Goal: Task Accomplishment & Management: Complete application form

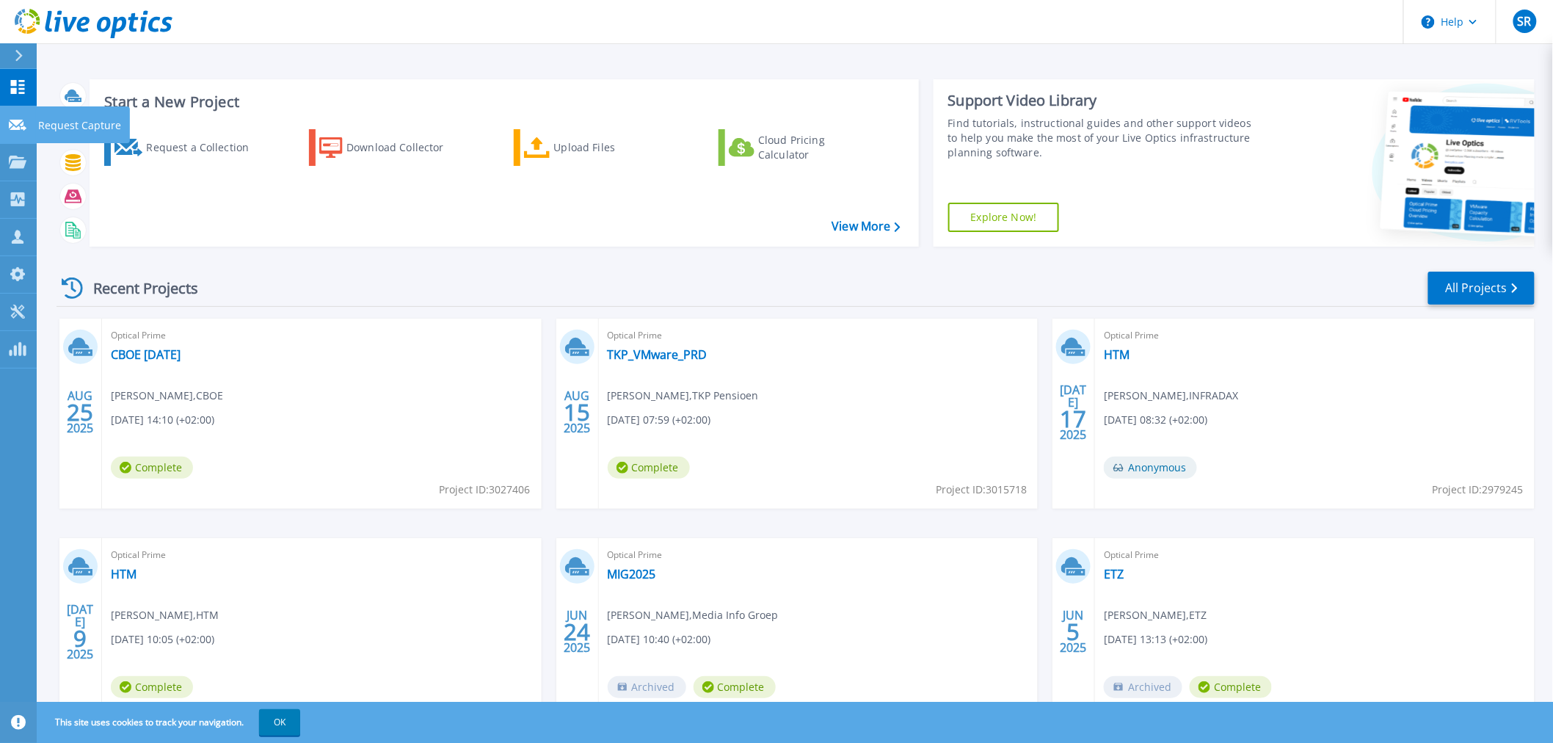
click at [18, 123] on icon at bounding box center [18, 125] width 18 height 11
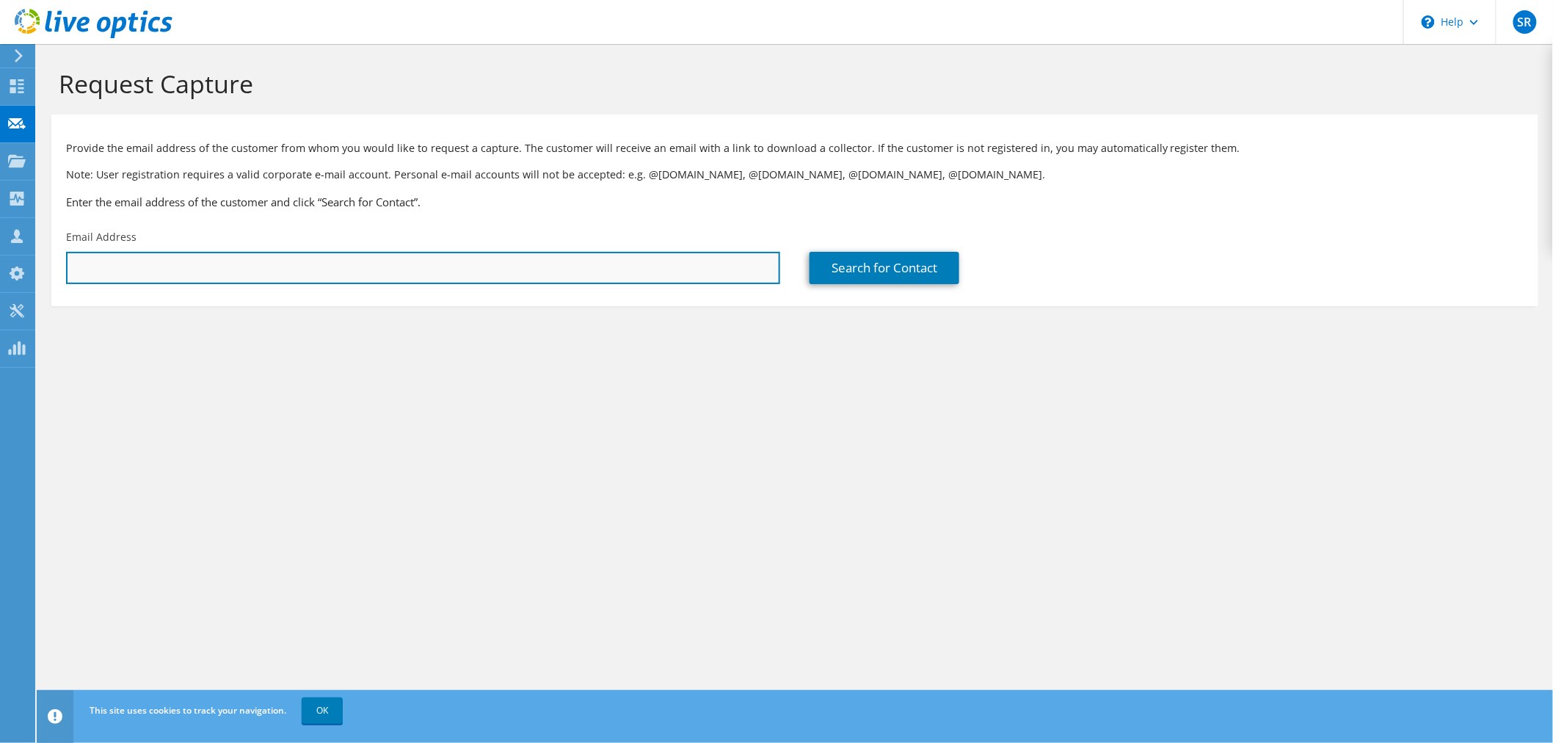
click at [320, 272] on input "text" at bounding box center [423, 268] width 714 height 32
paste input "t.smits@spuigroep.nl"
type input "t.smits@spuigroep.nl"
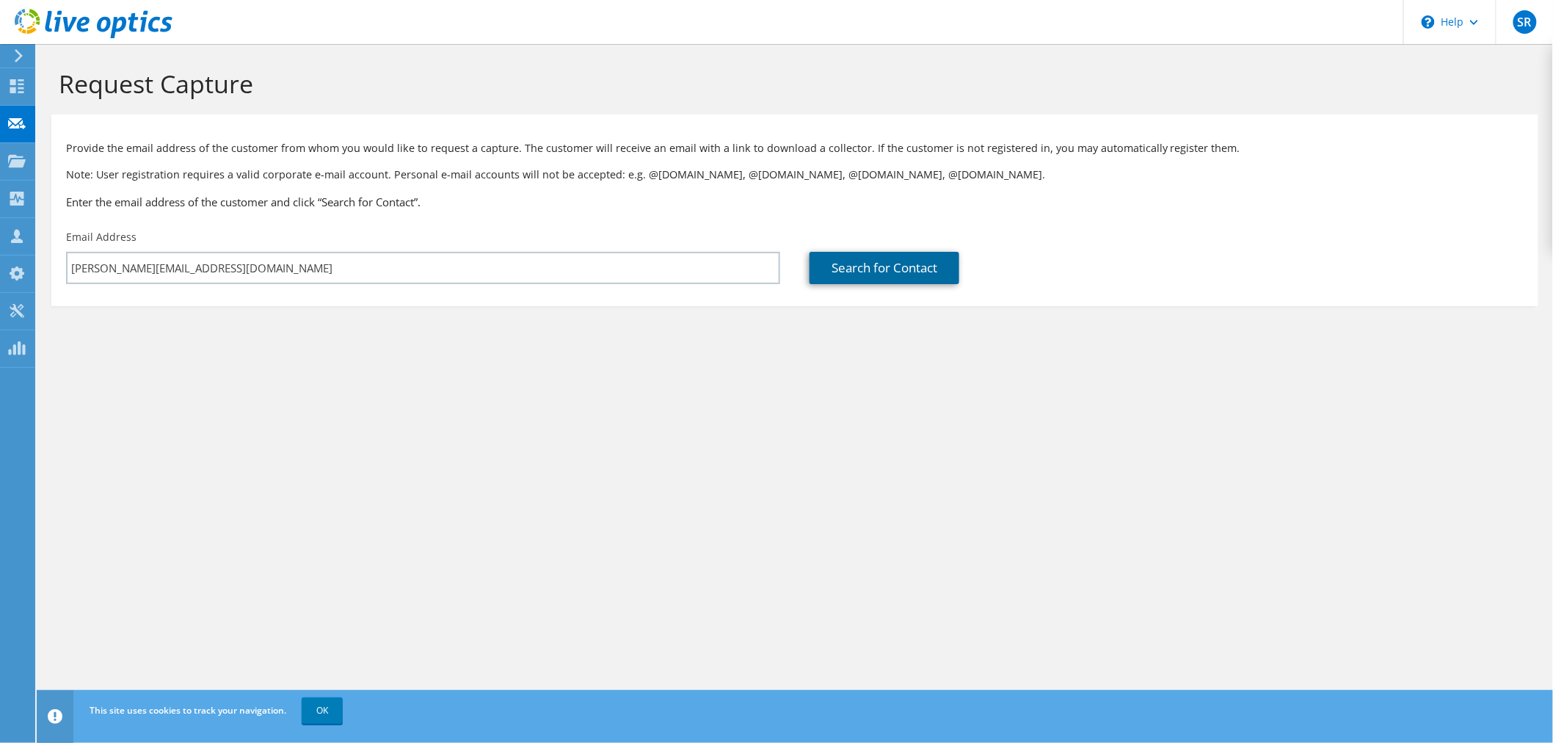
click at [881, 264] on link "Search for Contact" at bounding box center [885, 268] width 150 height 32
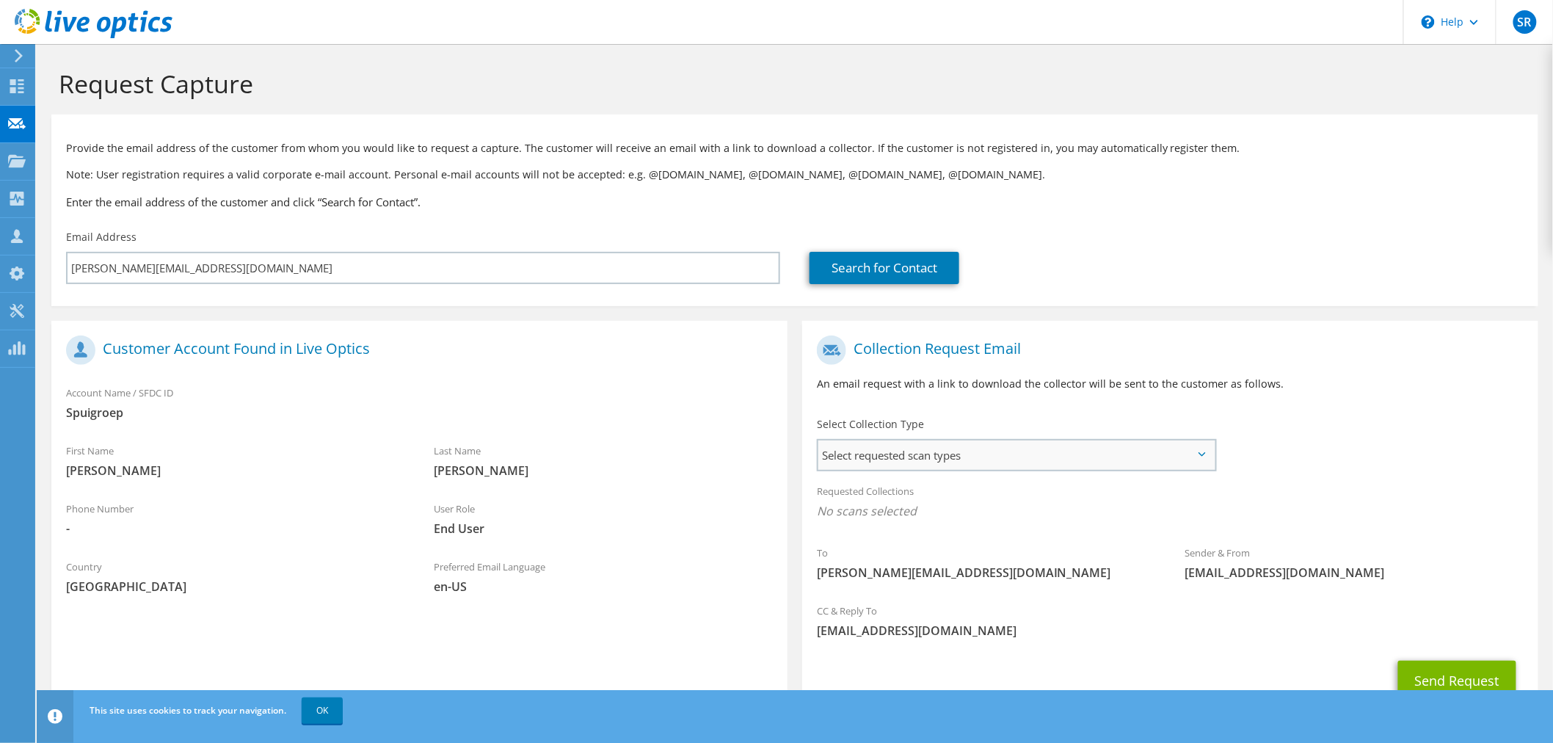
click at [887, 455] on span "Select requested scan types" at bounding box center [1016, 454] width 396 height 29
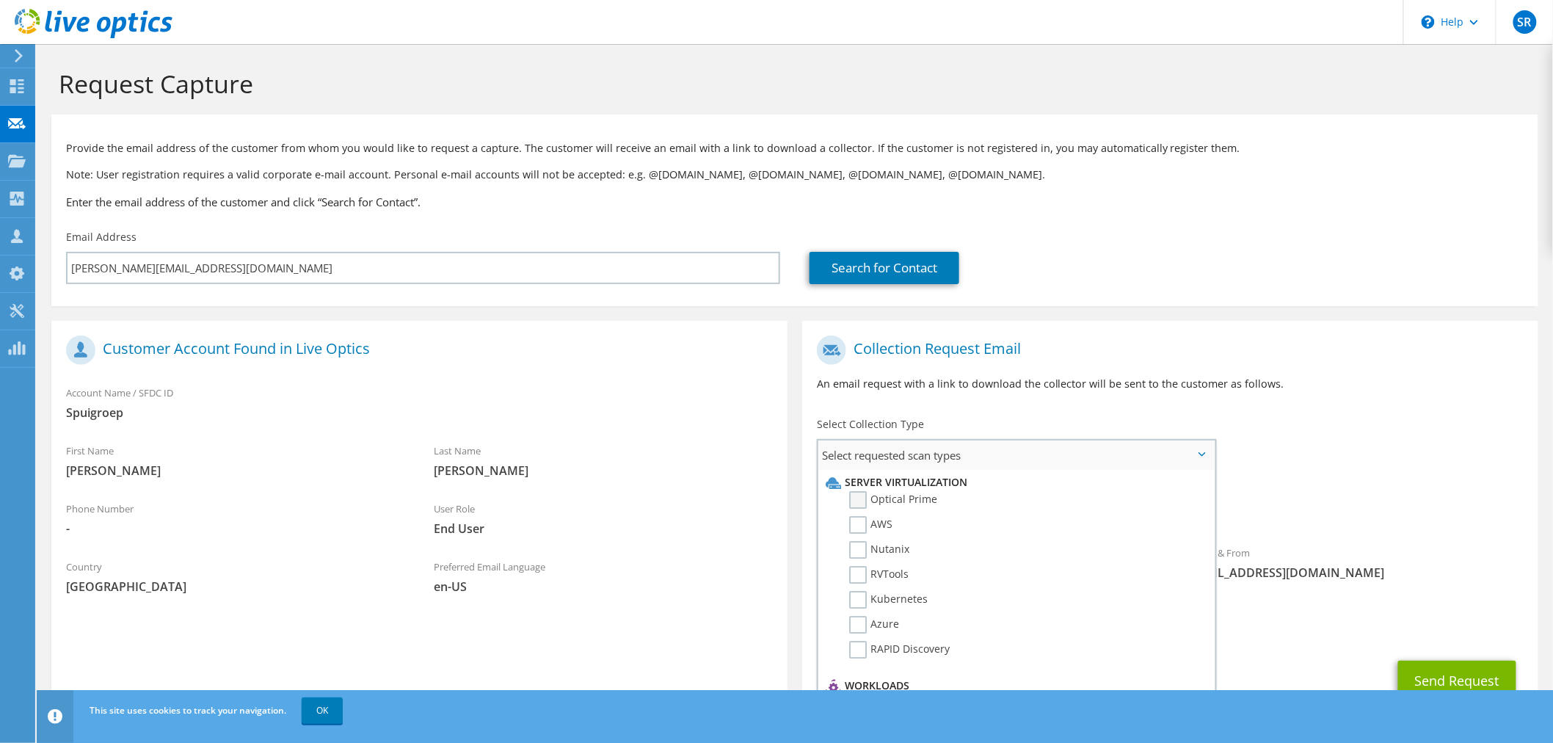
click at [854, 493] on label "Optical Prime" at bounding box center [893, 500] width 88 height 18
click at [0, 0] on input "Optical Prime" at bounding box center [0, 0] width 0 height 0
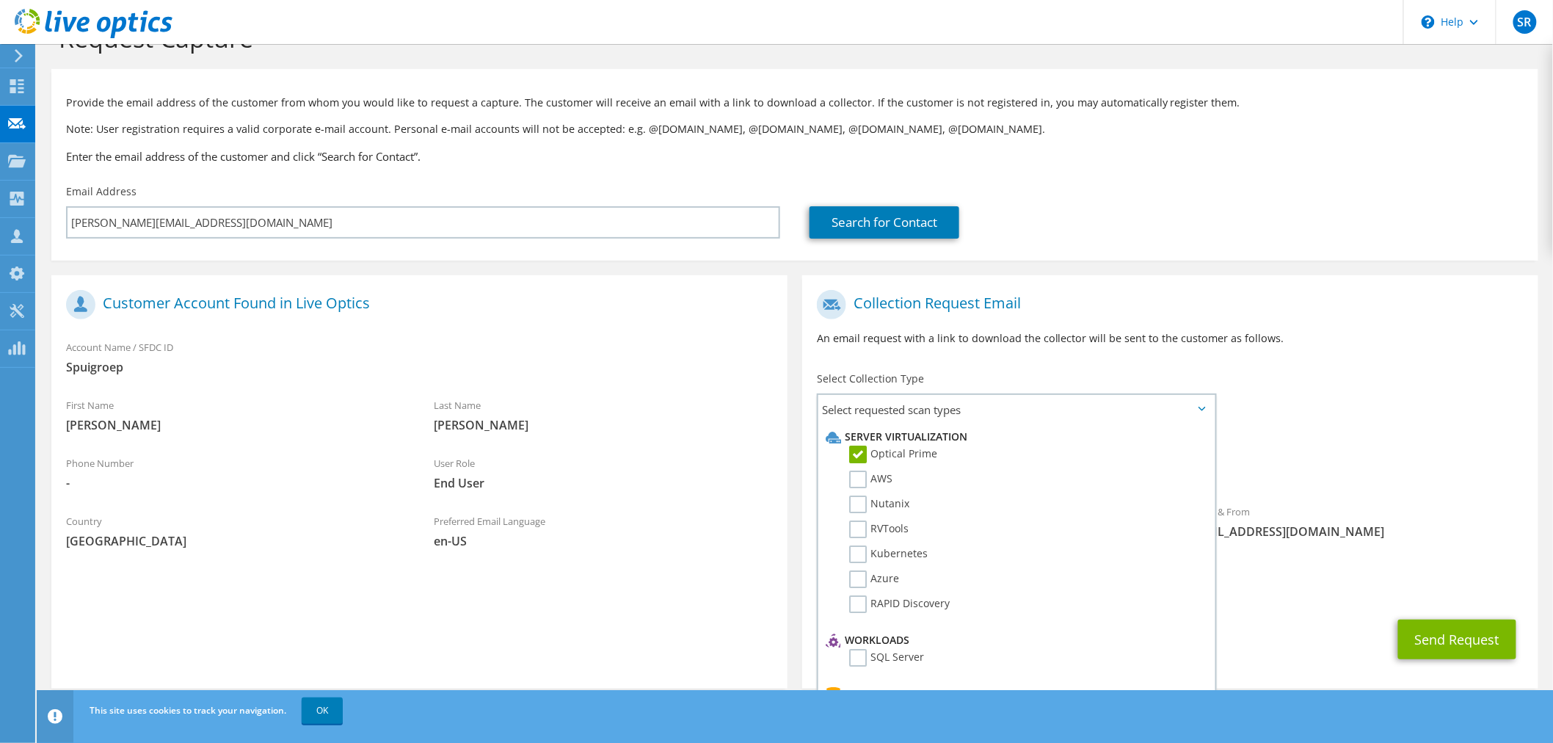
scroll to position [66, 0]
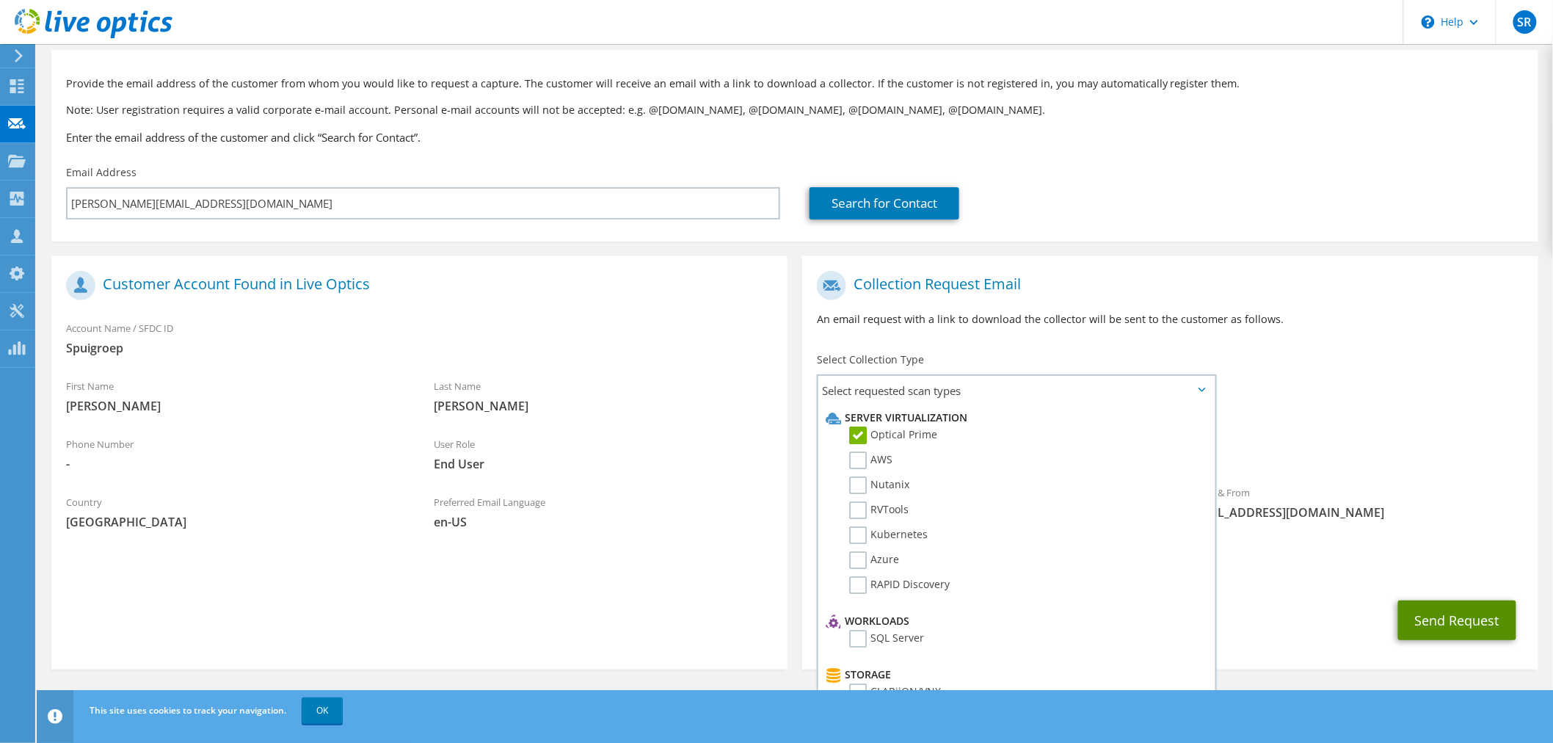
click at [1462, 618] on button "Send Request" at bounding box center [1457, 620] width 118 height 40
